Goal: Find contact information: Find contact information

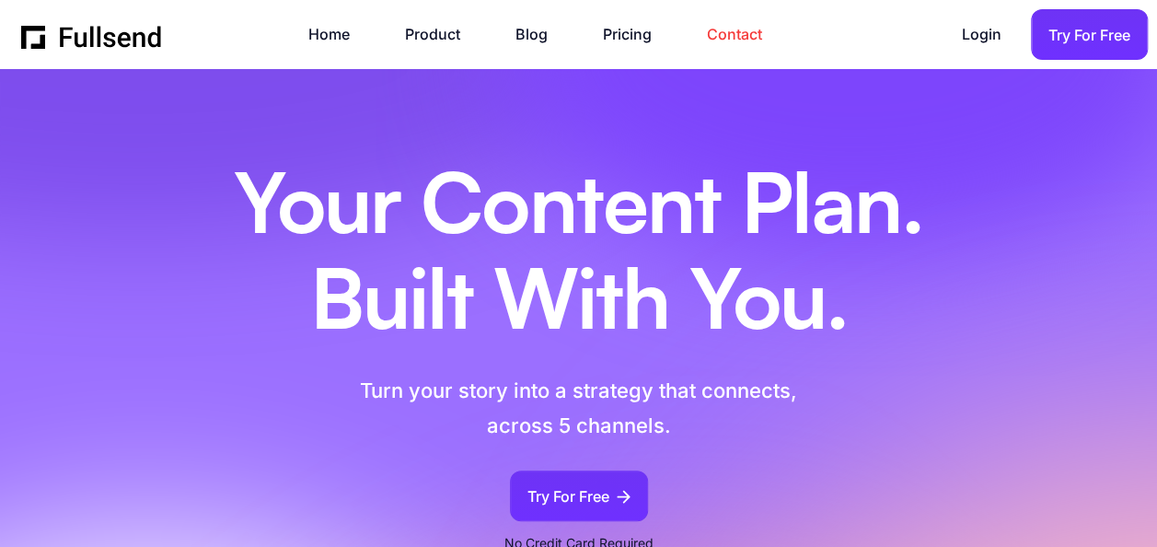
click at [730, 33] on link "Contact" at bounding box center [744, 34] width 74 height 25
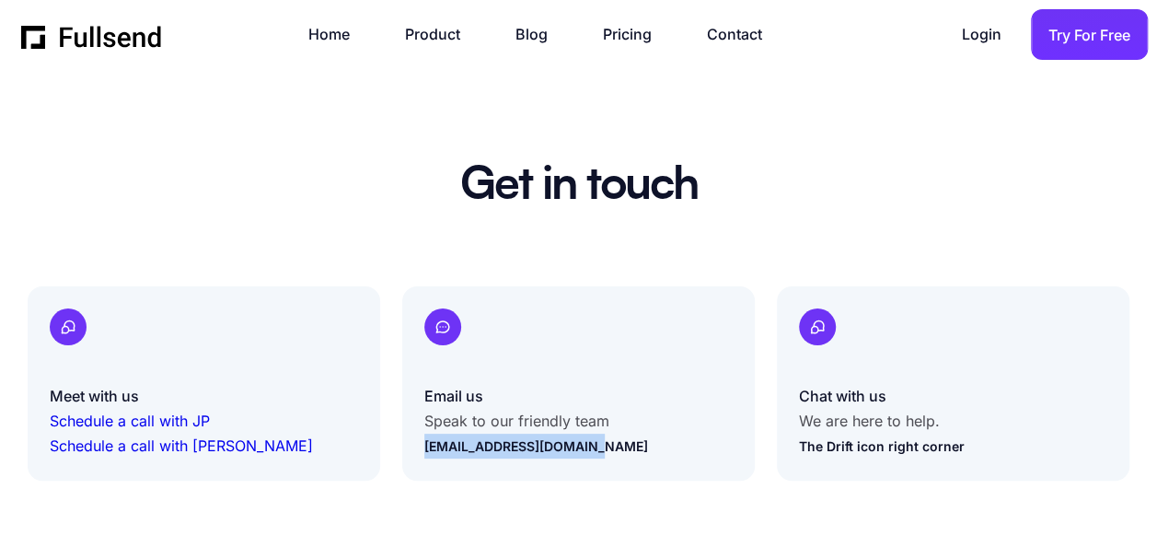
drag, startPoint x: 596, startPoint y: 448, endPoint x: 415, endPoint y: 486, distance: 185.2
click at [422, 449] on div "Email us Speak to our friendly team support@getfullsend.com" at bounding box center [578, 383] width 353 height 195
copy link "support@getfullsend.com"
